Goal: Transaction & Acquisition: Purchase product/service

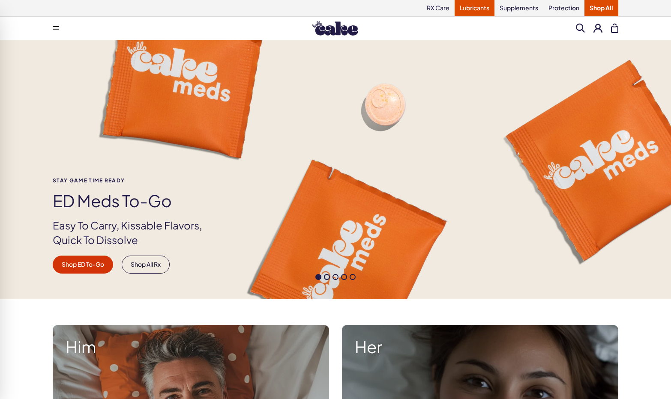
click at [477, 9] on link "Lubricants" at bounding box center [475, 8] width 40 height 16
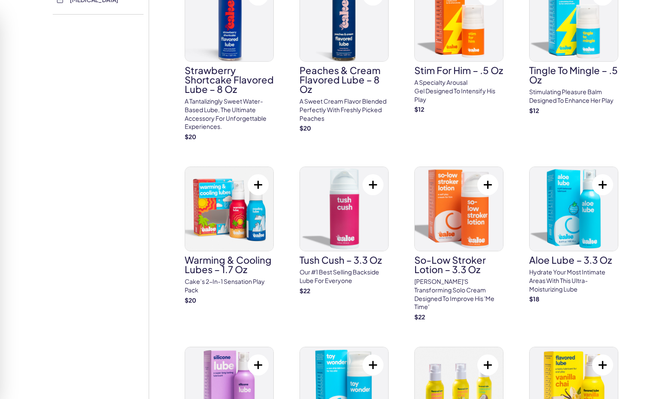
scroll to position [514, 0]
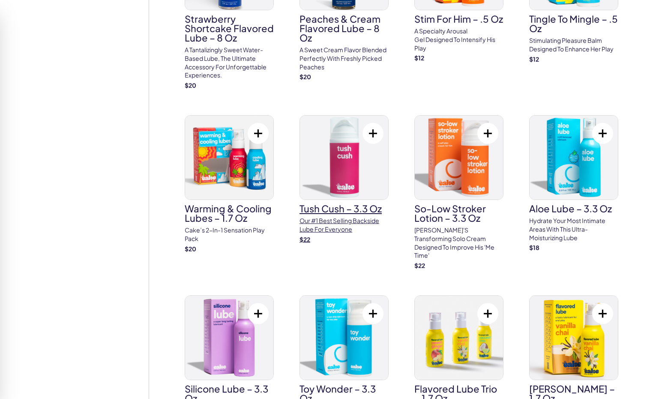
click at [355, 223] on p "Our #1 best selling backside lube for everyone" at bounding box center [344, 225] width 89 height 17
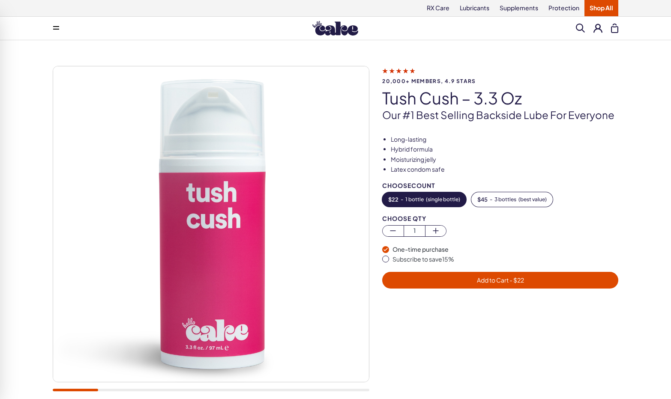
click at [488, 172] on li "Latex condom safe" at bounding box center [505, 169] width 228 height 9
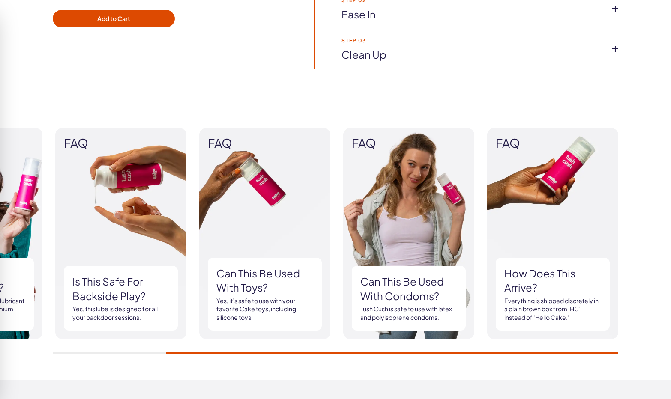
scroll to position [728, 0]
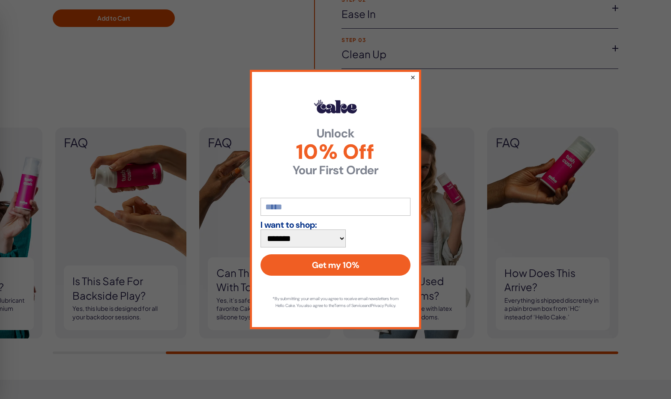
click at [412, 82] on button "×" at bounding box center [413, 77] width 6 height 10
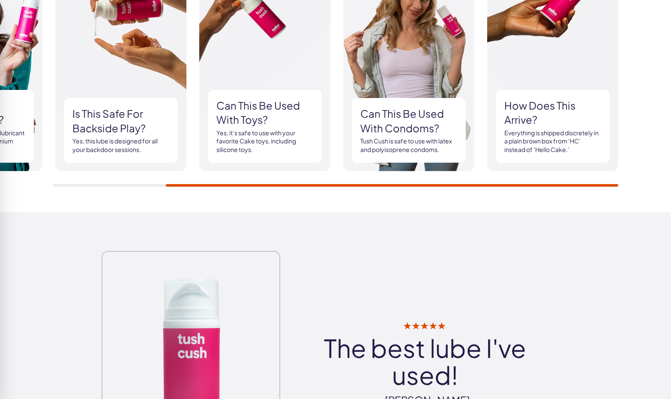
scroll to position [900, 0]
